Goal: Information Seeking & Learning: Learn about a topic

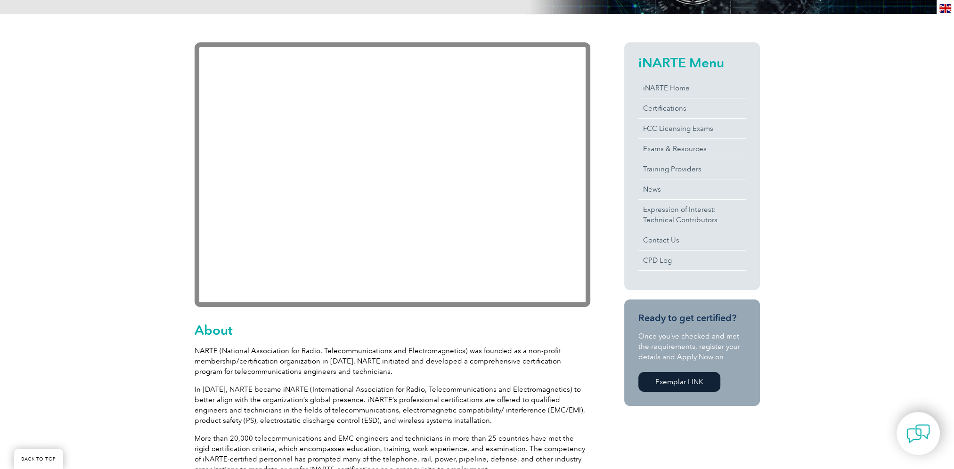
scroll to position [189, 0]
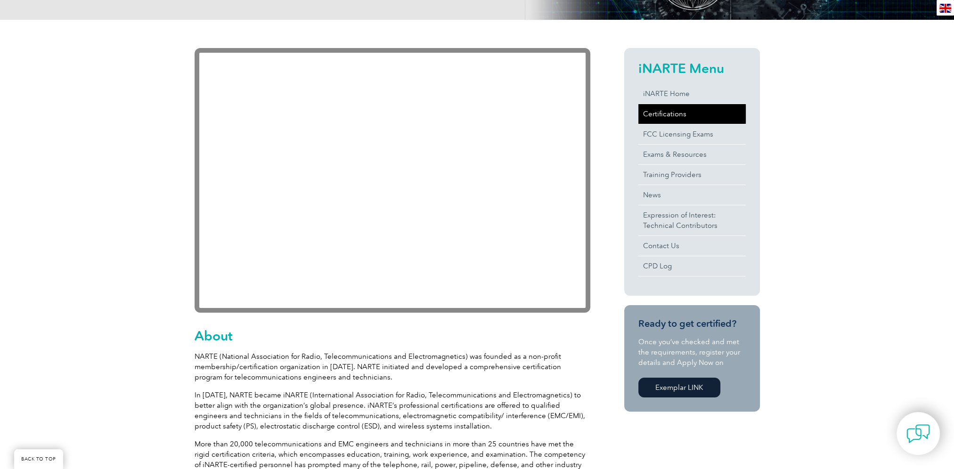
click at [657, 117] on link "Certifications" at bounding box center [692, 114] width 107 height 20
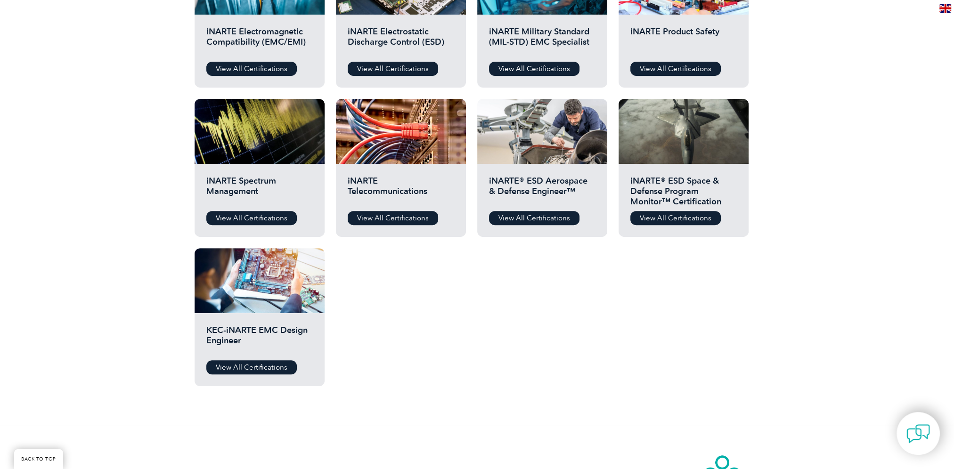
scroll to position [424, 0]
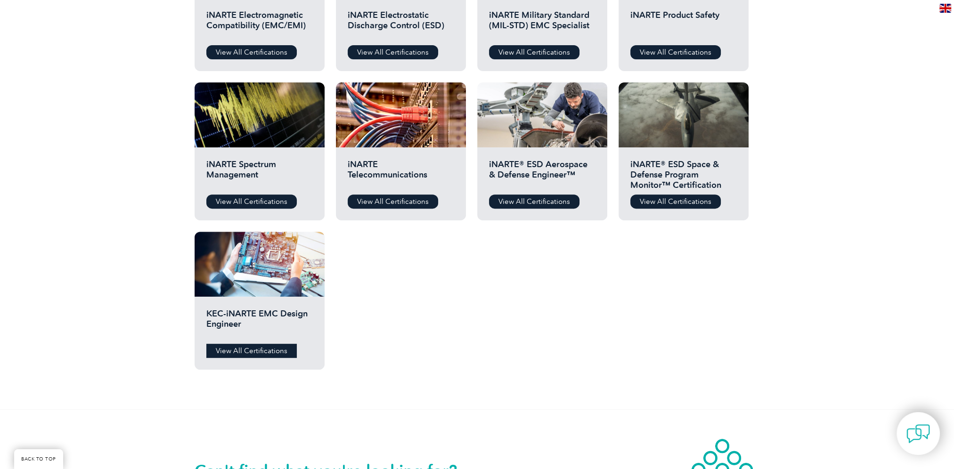
click at [245, 349] on link "View All Certifications" at bounding box center [251, 351] width 90 height 14
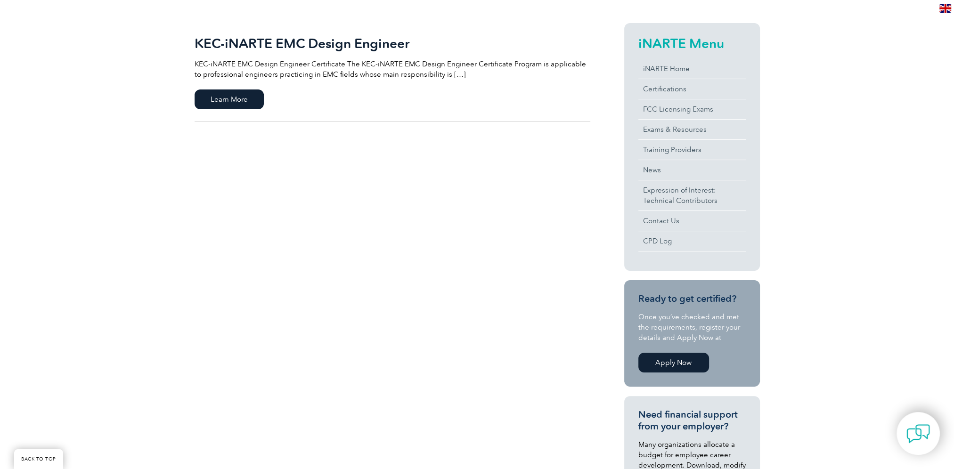
scroll to position [73, 0]
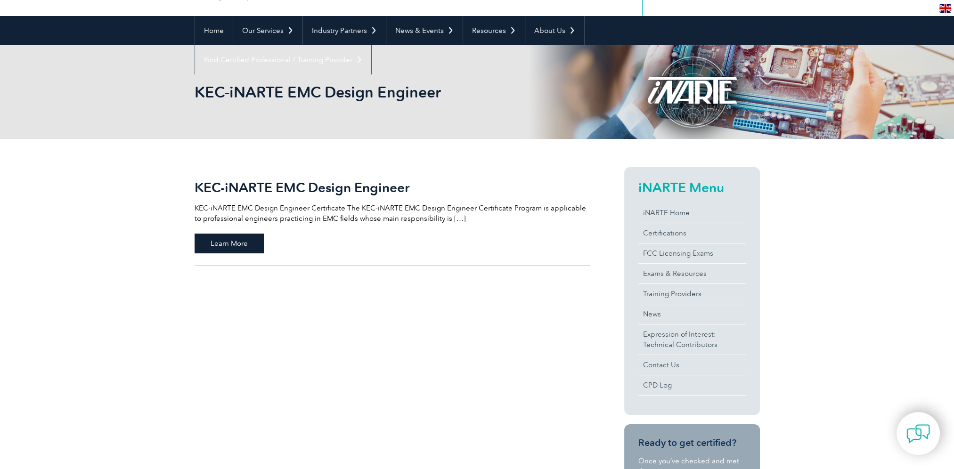
click at [227, 241] on span "Learn More" at bounding box center [229, 244] width 69 height 20
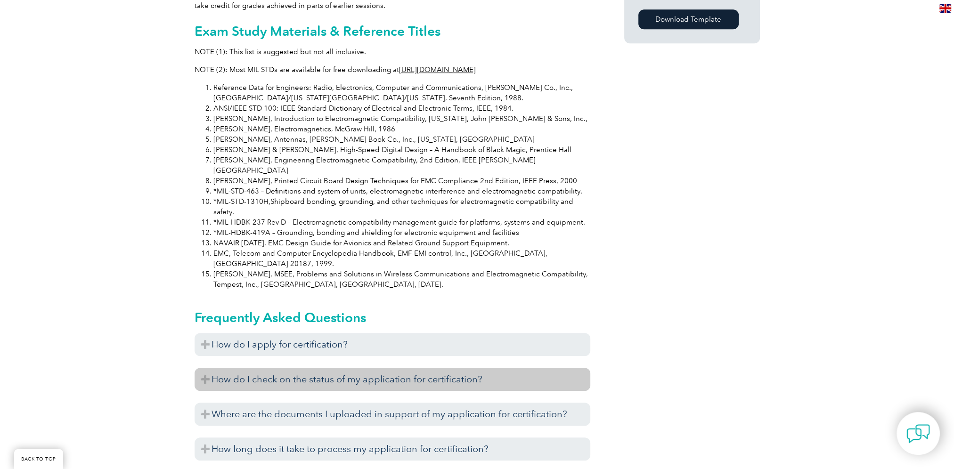
scroll to position [895, 0]
